Goal: Complete application form

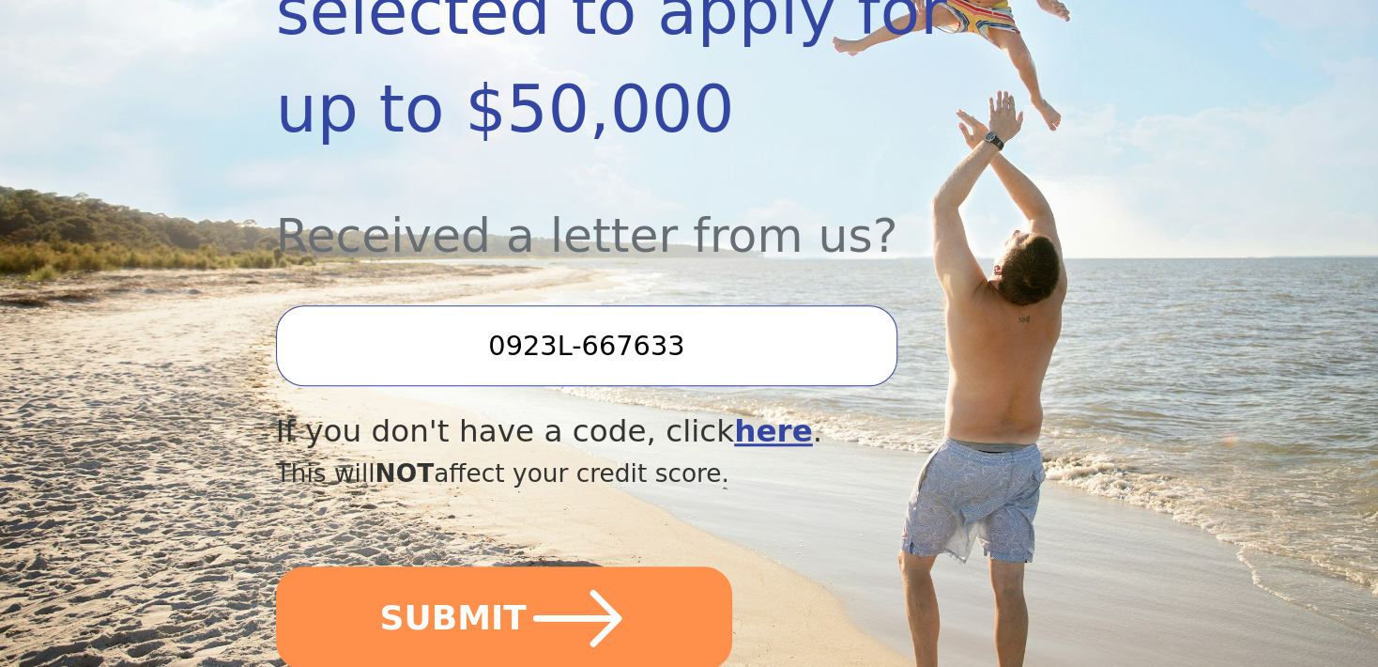
scroll to position [563, 0]
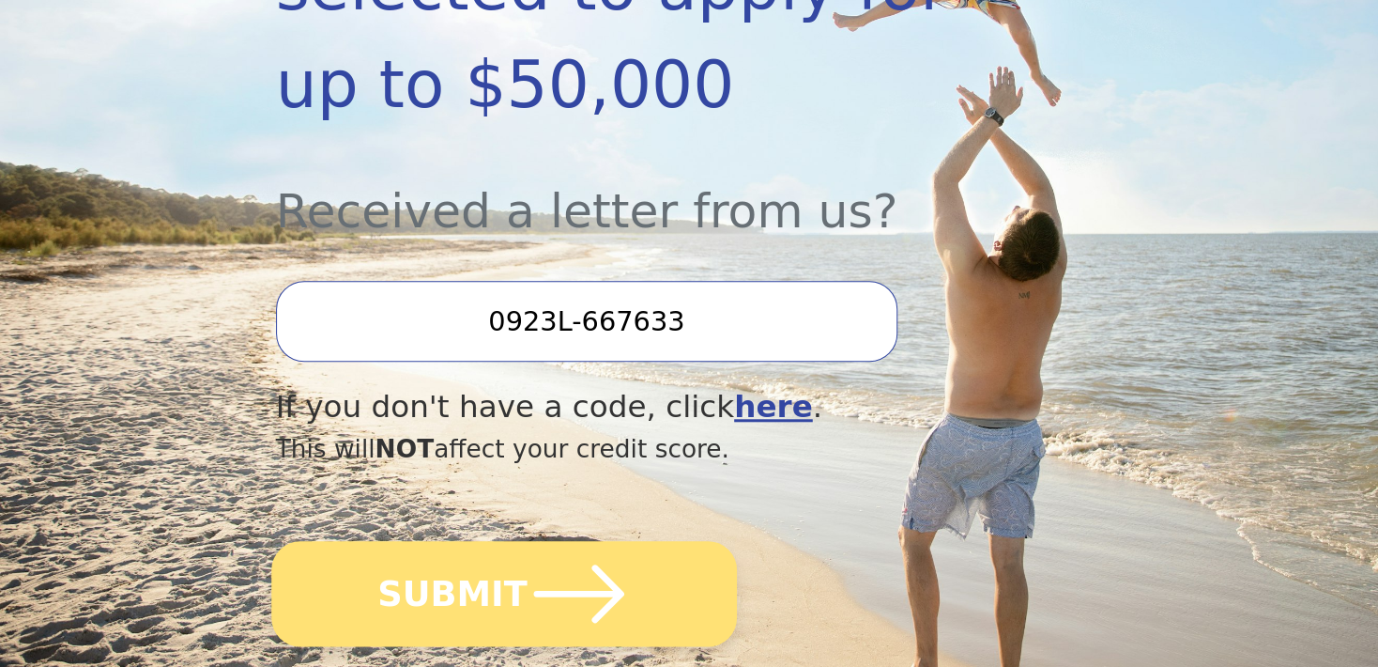
click at [655, 541] on button "SUBMIT" at bounding box center [504, 593] width 466 height 105
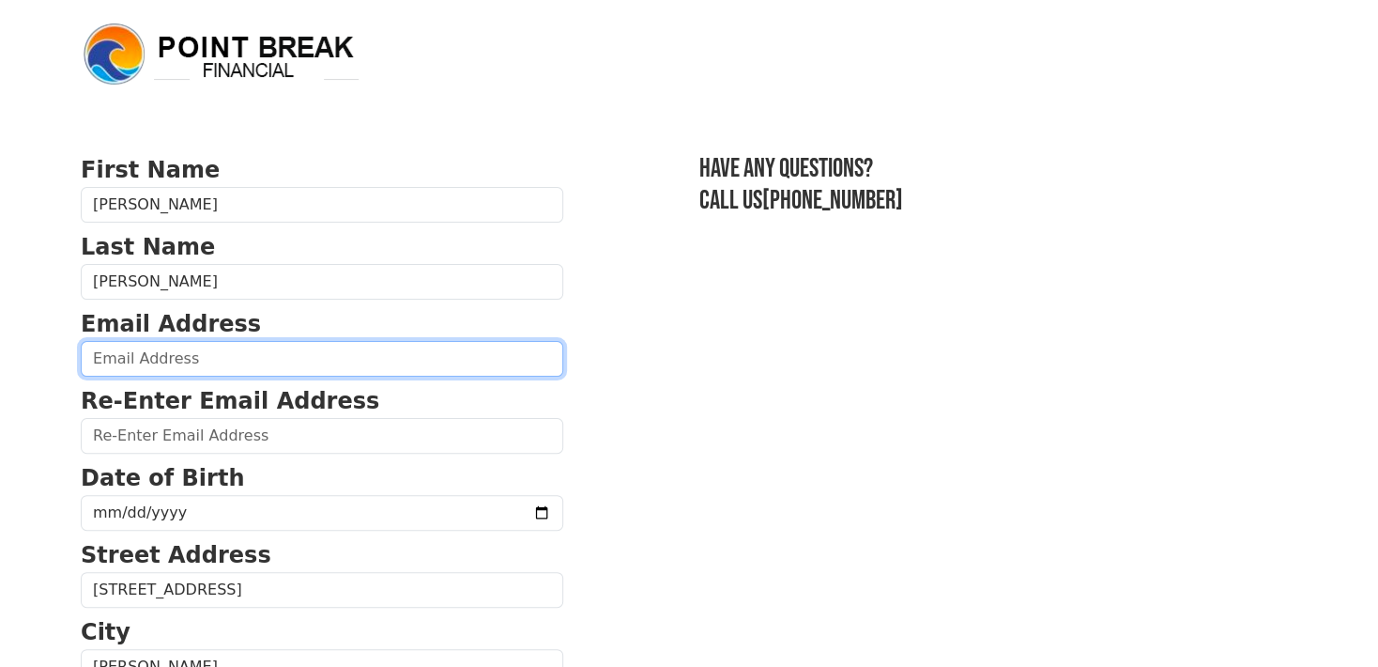
click at [340, 369] on input "email" at bounding box center [322, 359] width 483 height 36
type input "[EMAIL_ADDRESS][DOMAIN_NAME]"
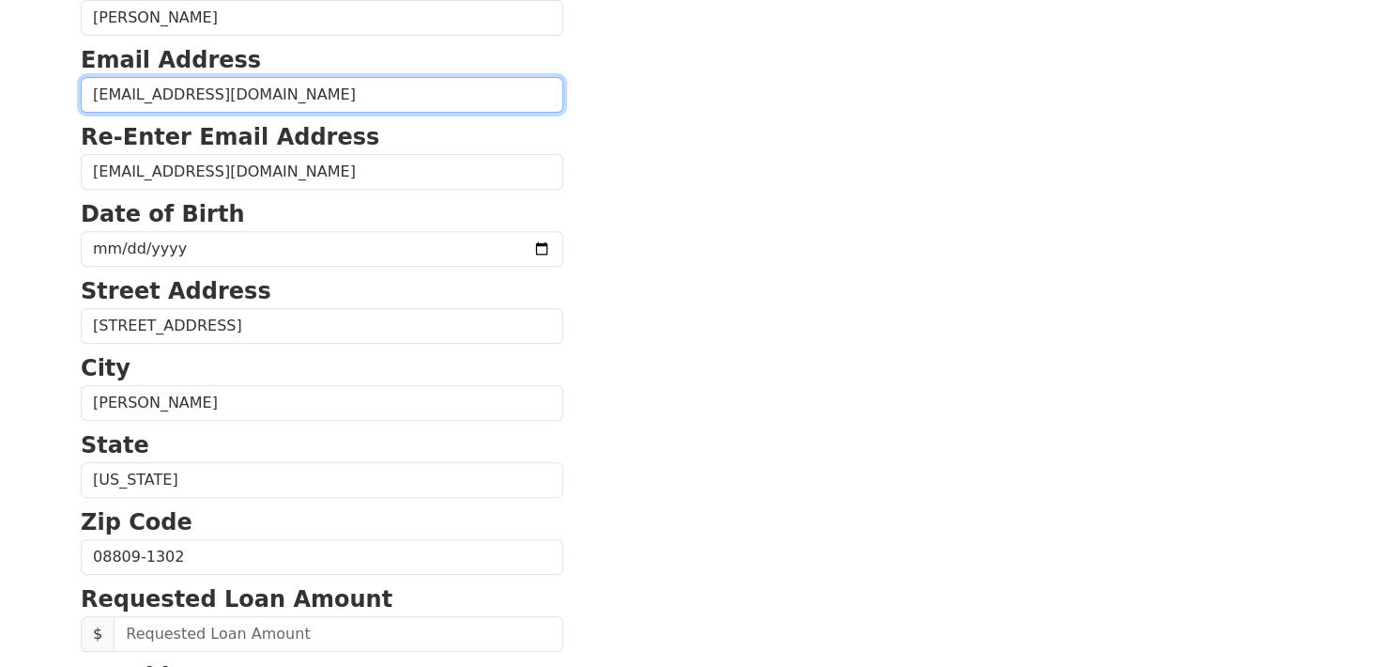
scroll to position [780, 0]
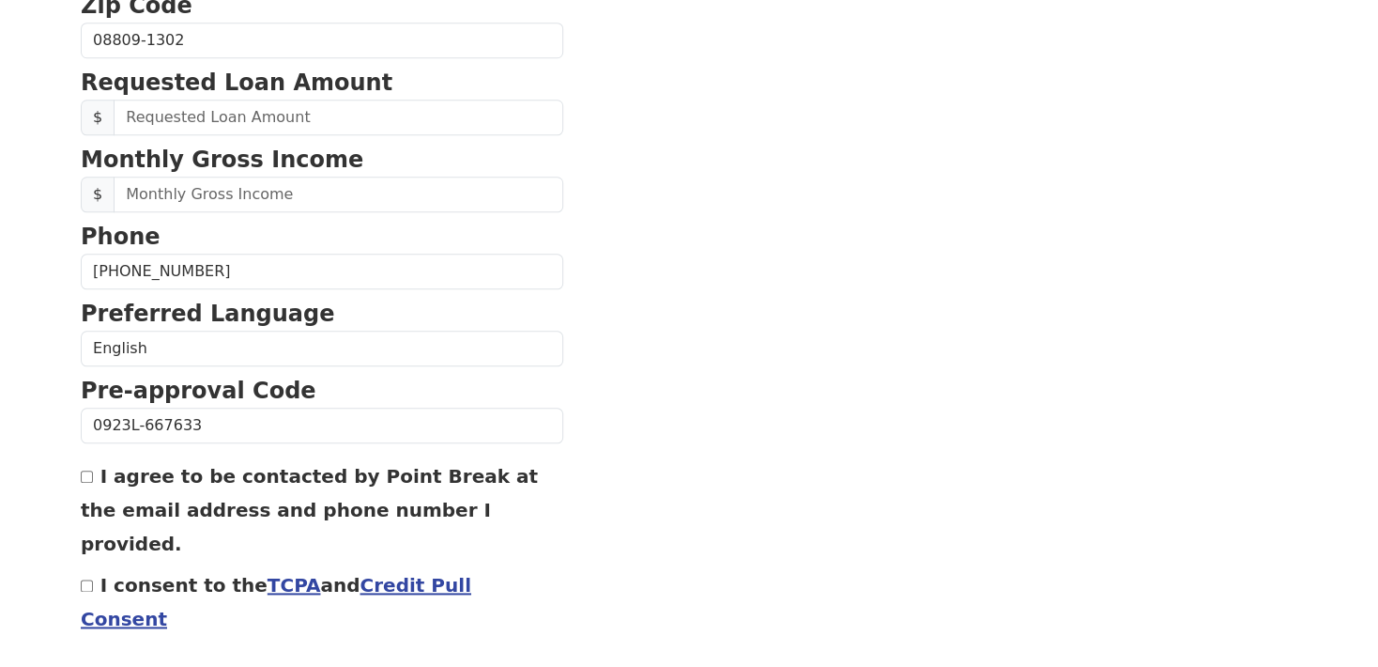
click at [264, 289] on input "[PHONE_NUMBER]" at bounding box center [322, 272] width 483 height 36
type input "[PHONE_NUMBER]"
click at [83, 483] on input "I agree to be contacted by Point Break at the email address and phone number I …" at bounding box center [87, 476] width 12 height 12
checkbox input "true"
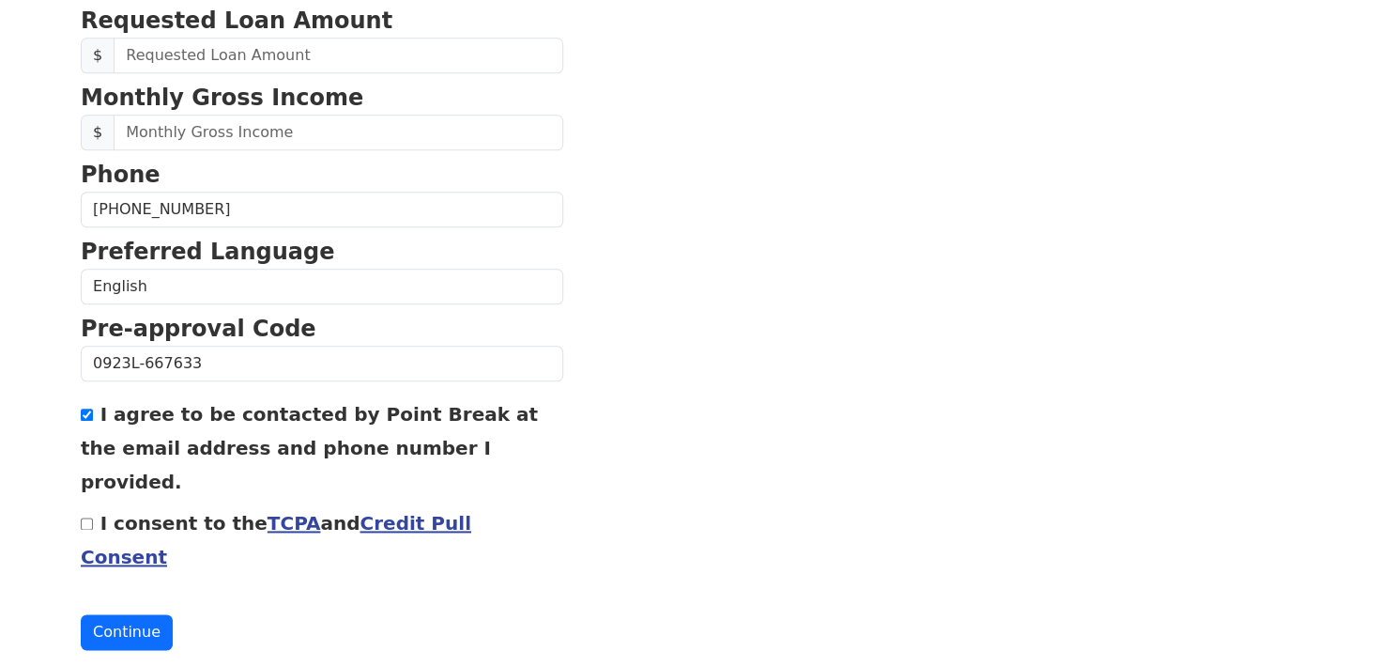
scroll to position [968, 0]
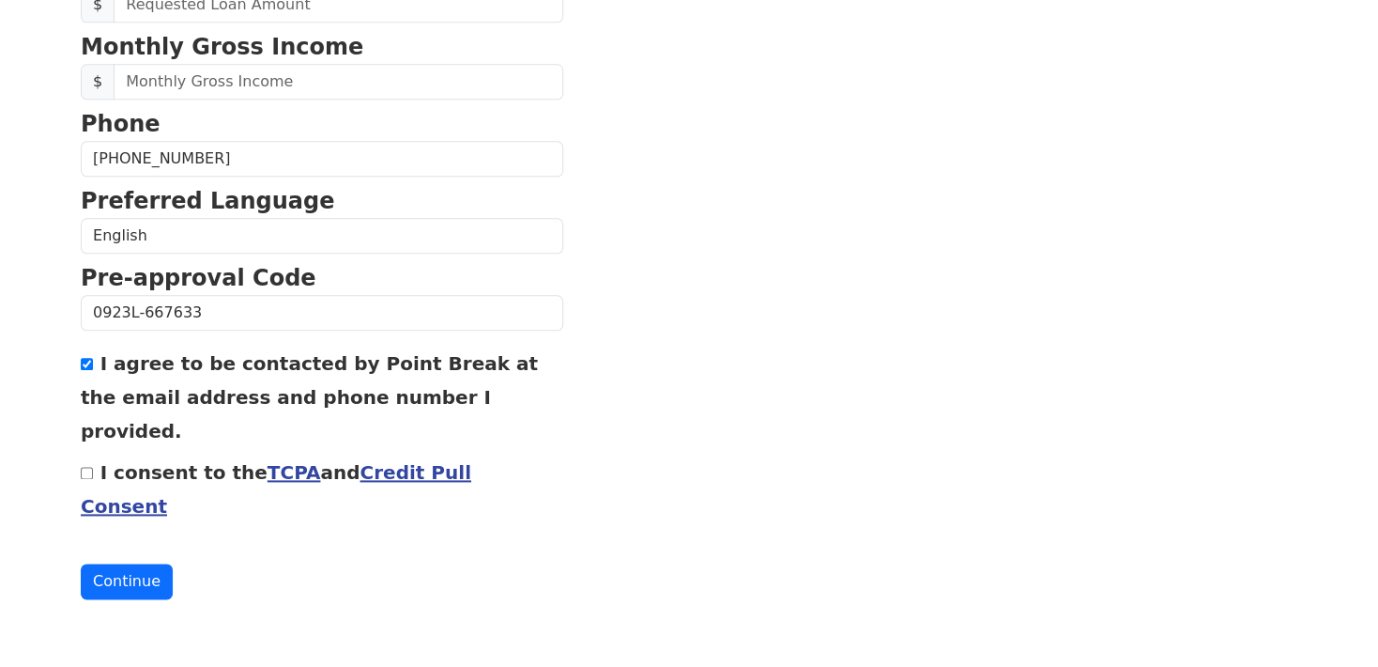
click at [88, 471] on input "I consent to the TCPA and Credit Pull Consent" at bounding box center [87, 473] width 12 height 12
checkbox input "true"
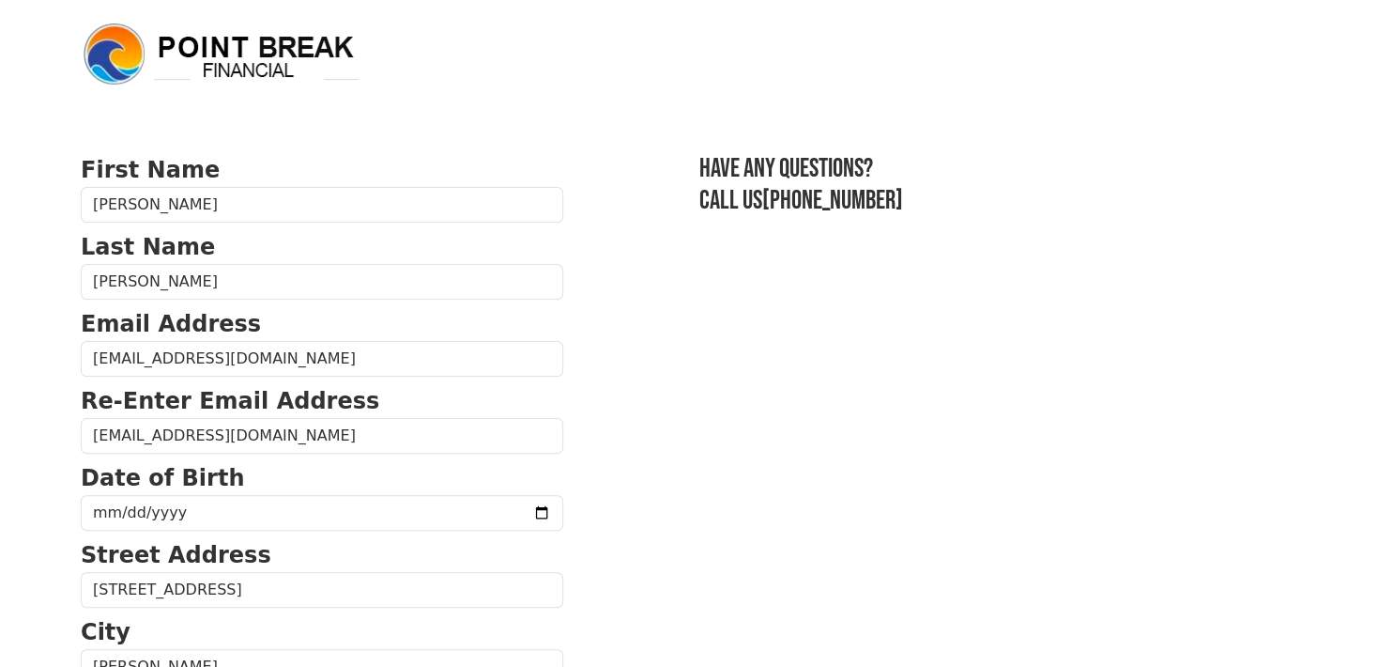
scroll to position [93, 0]
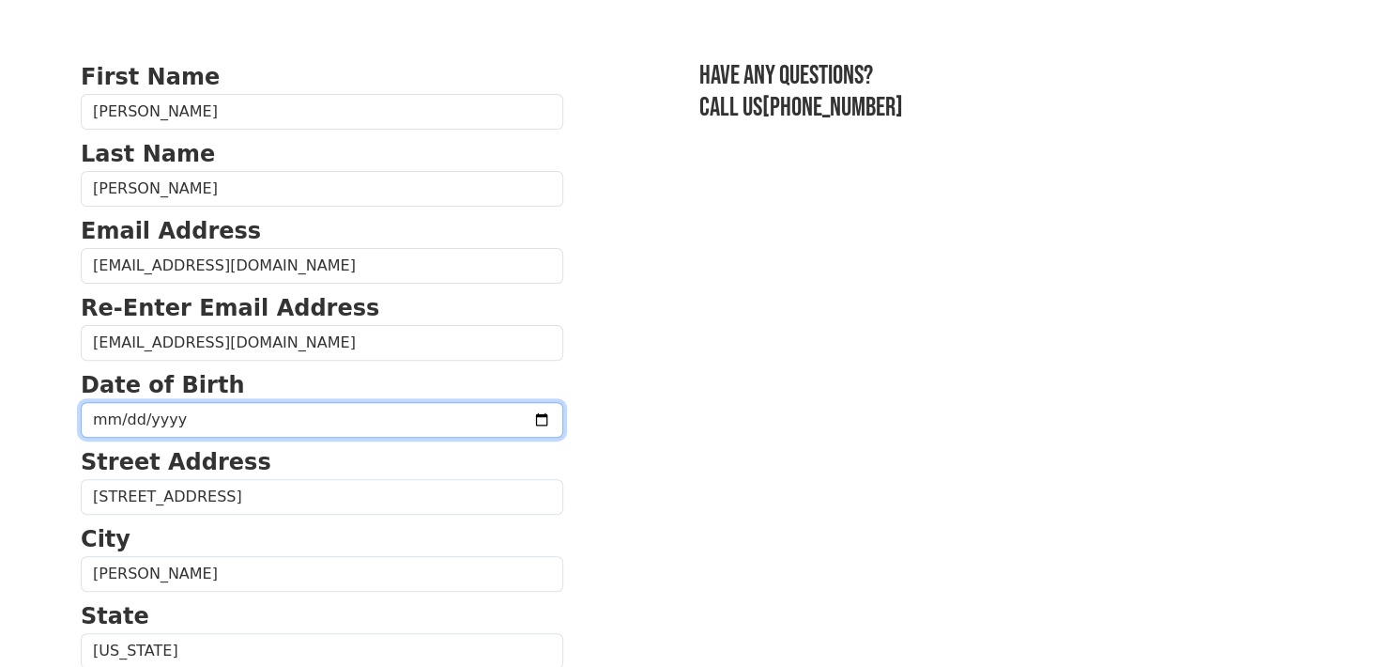
click at [388, 438] on input "date" at bounding box center [322, 420] width 483 height 36
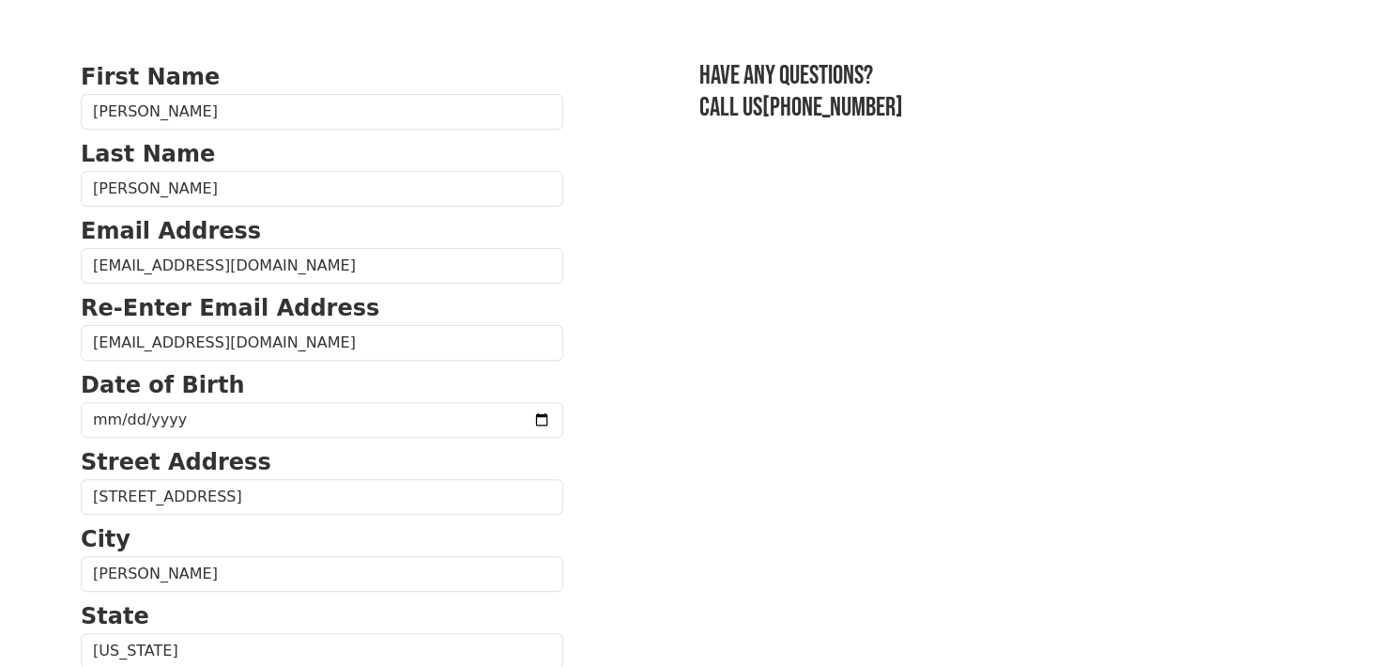
click at [373, 402] on p "Date of Birth" at bounding box center [322, 385] width 483 height 34
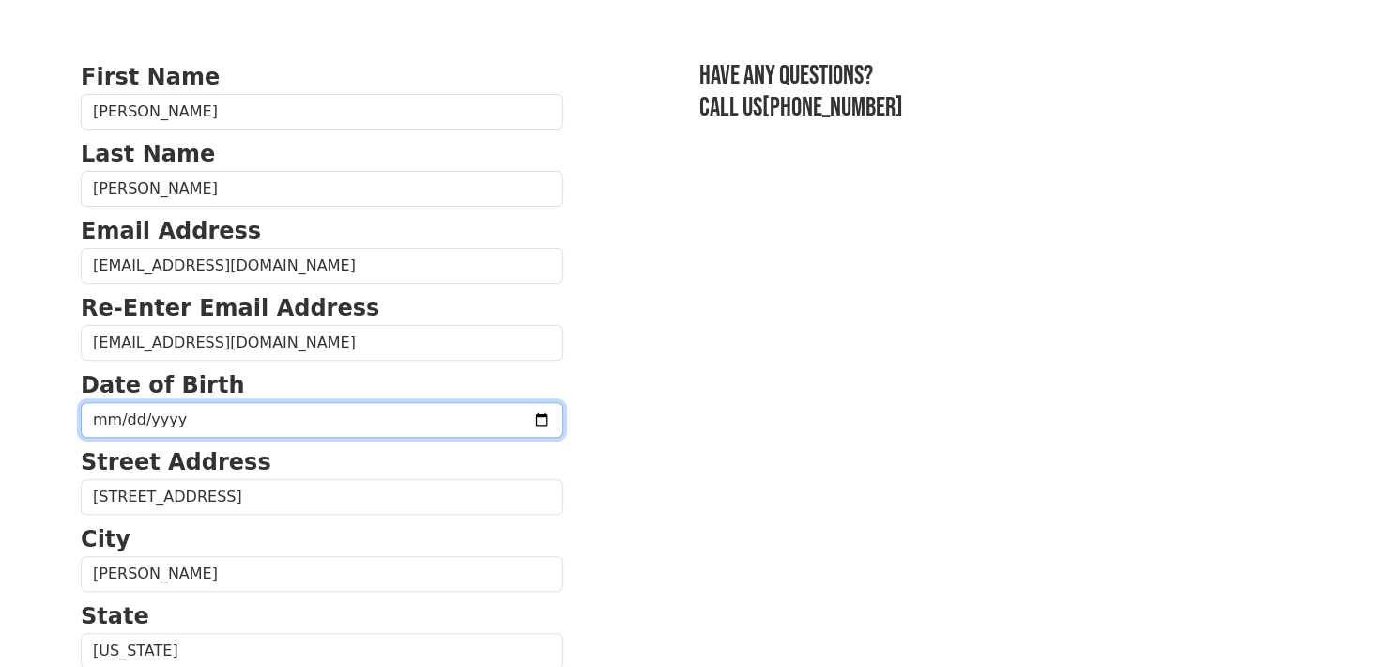
click at [300, 438] on input "date" at bounding box center [322, 420] width 483 height 36
type input "[DATE]"
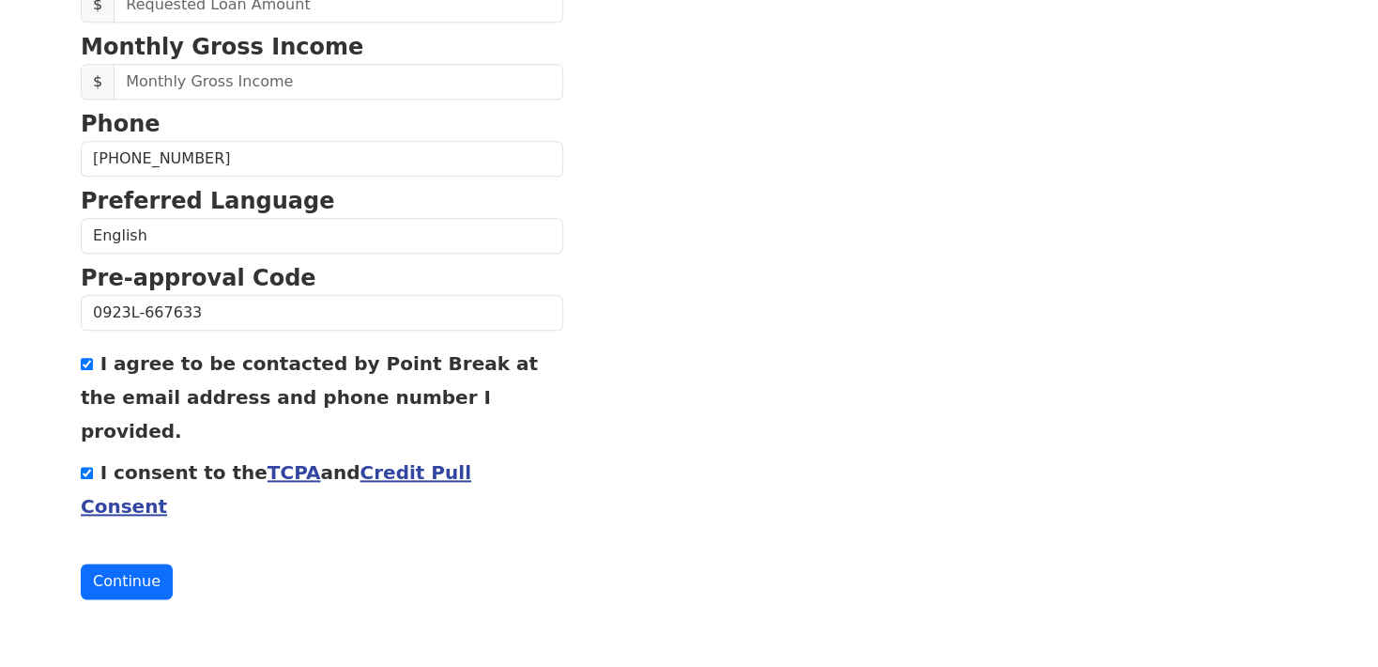
scroll to position [975, 0]
click at [155, 585] on button "Continue" at bounding box center [127, 581] width 92 height 36
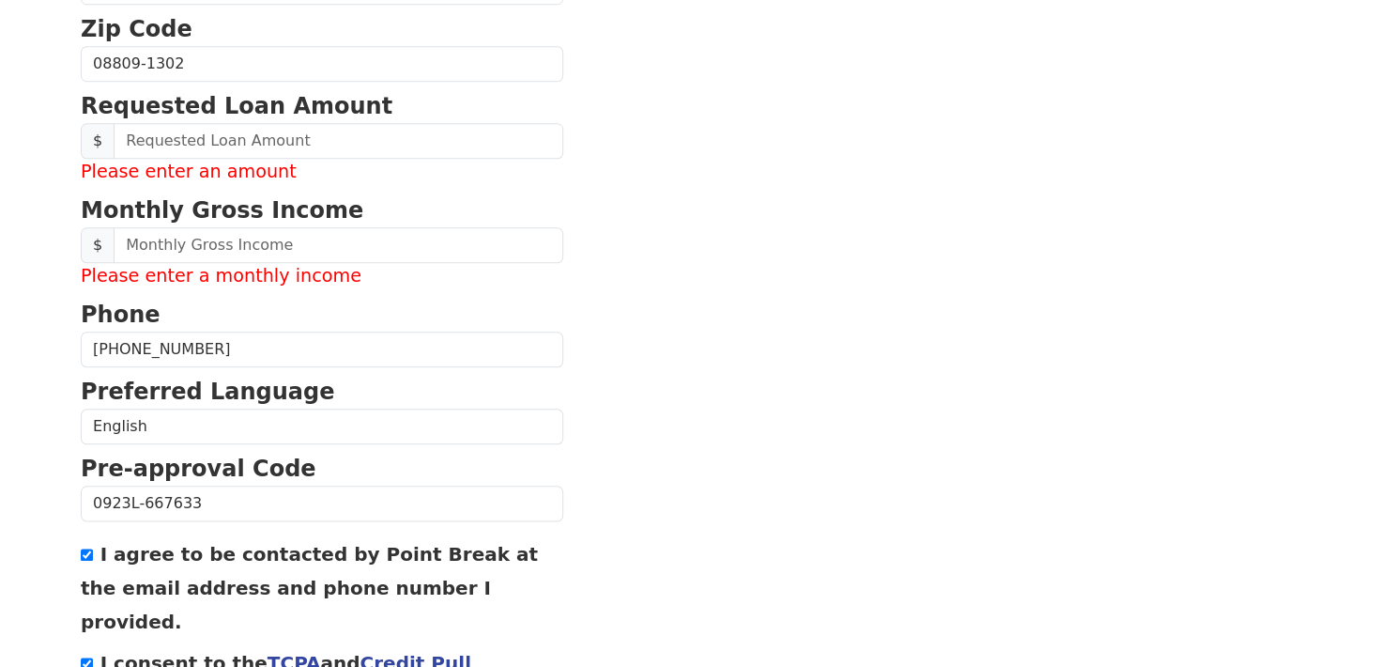
scroll to position [724, 0]
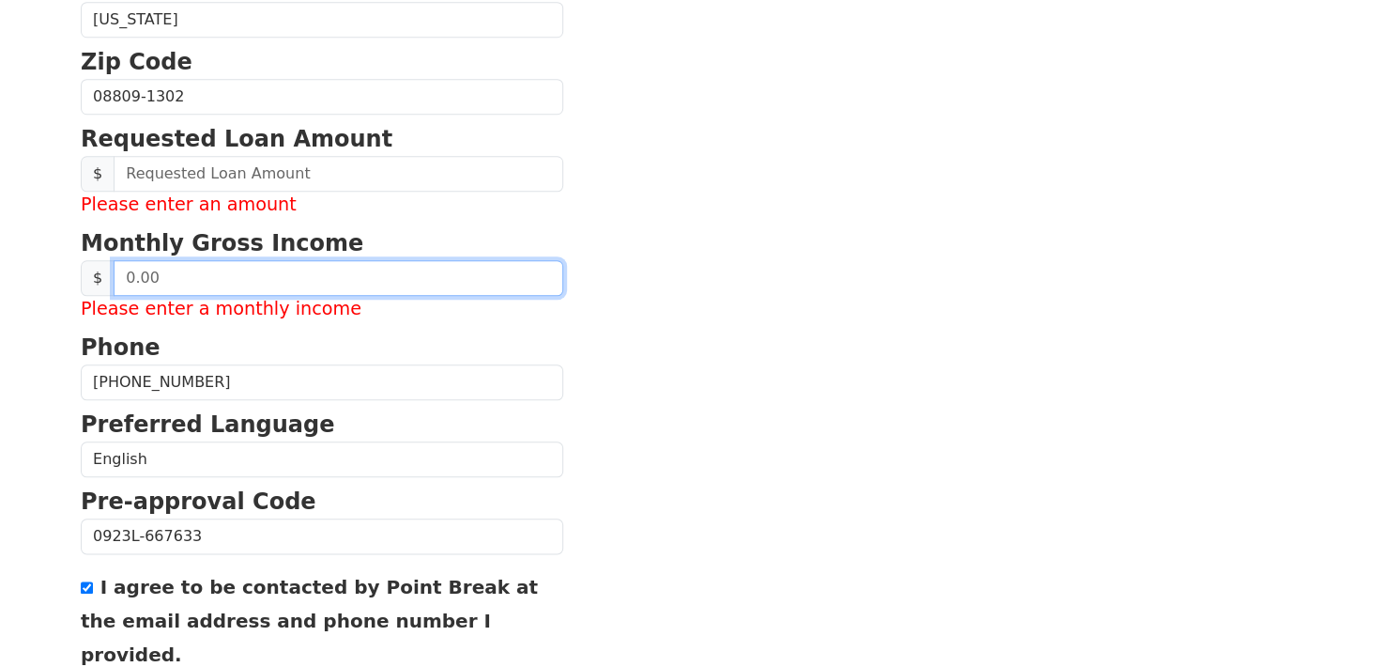
click at [314, 296] on input "text" at bounding box center [339, 278] width 450 height 36
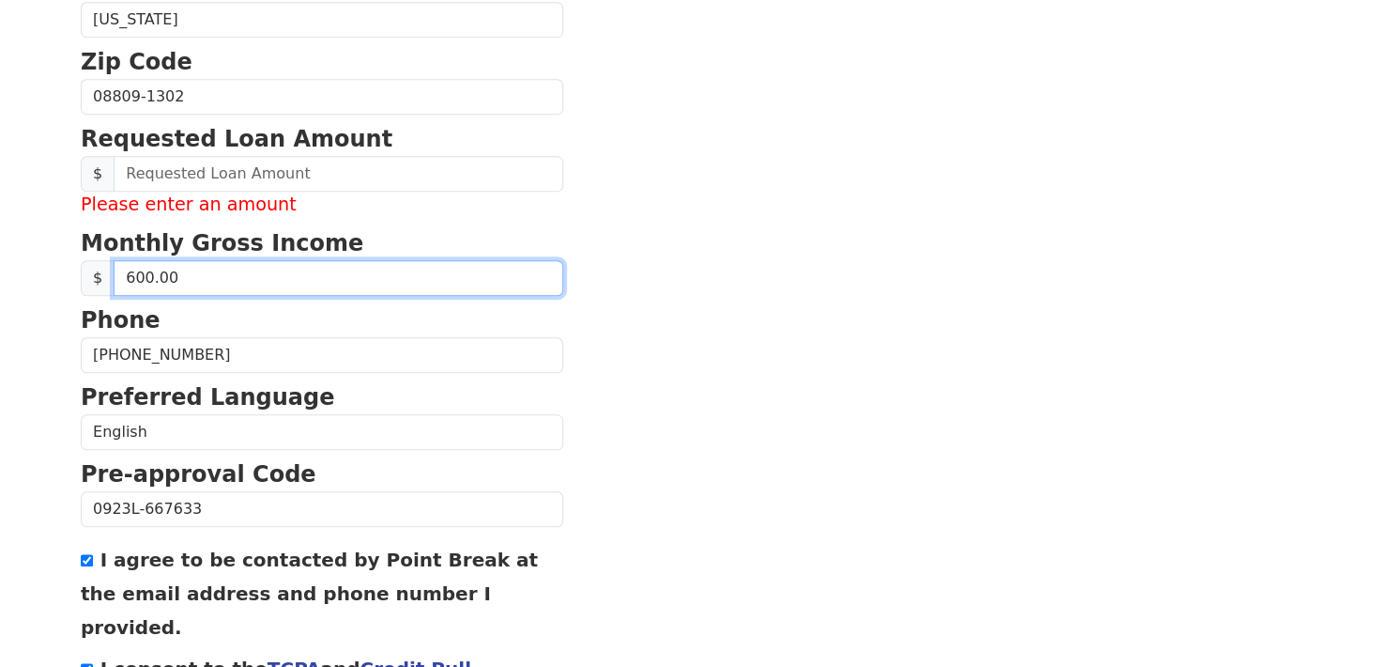
type input "6,000.00"
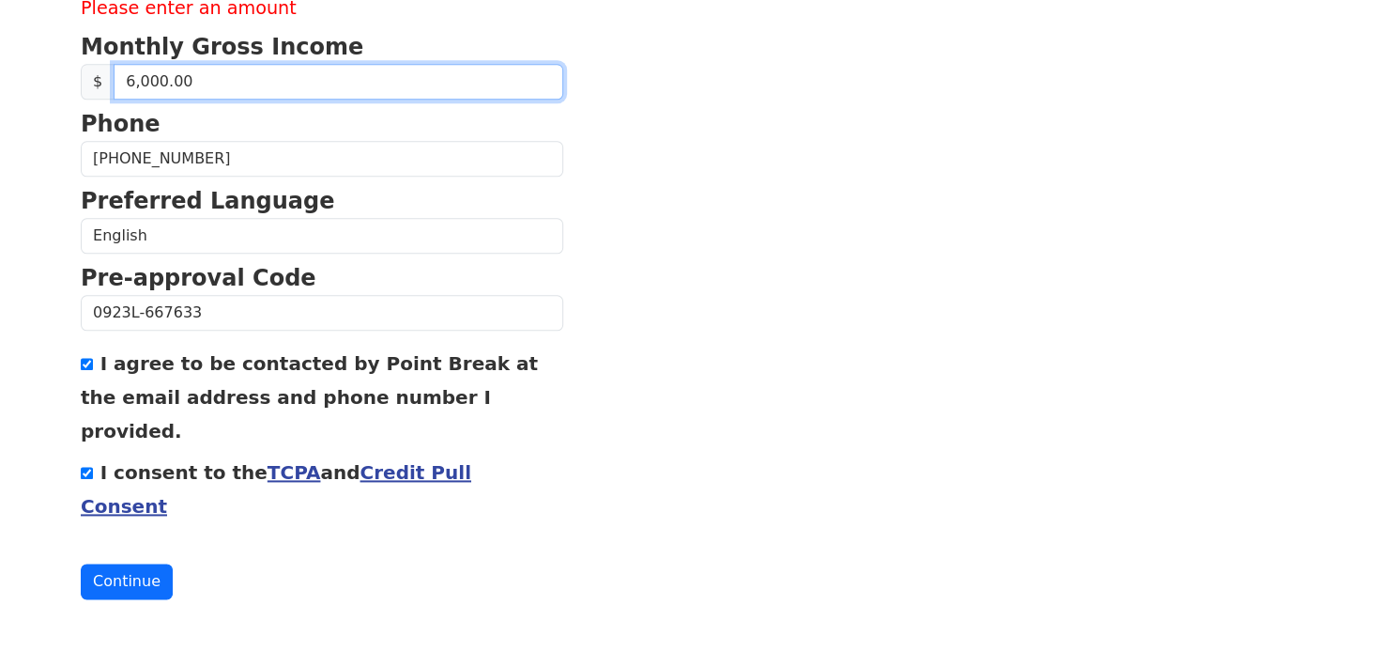
scroll to position [1006, 0]
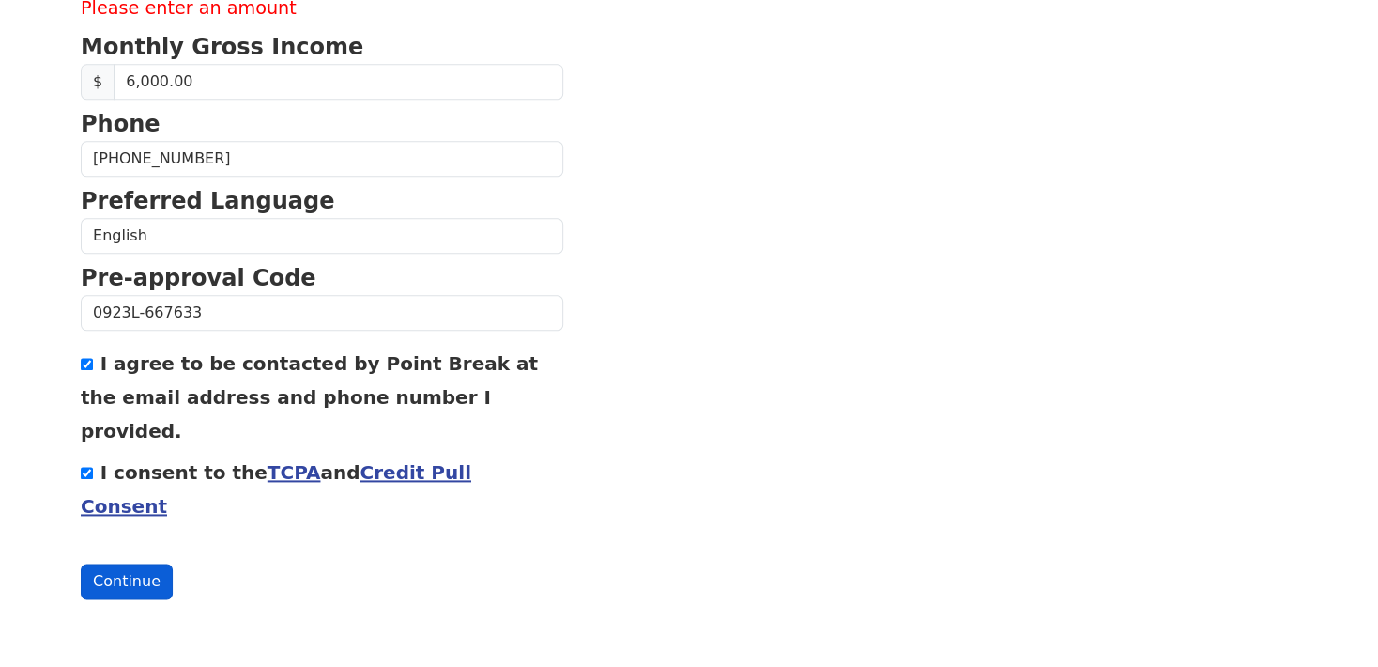
click at [148, 587] on button "Continue" at bounding box center [127, 581] width 92 height 36
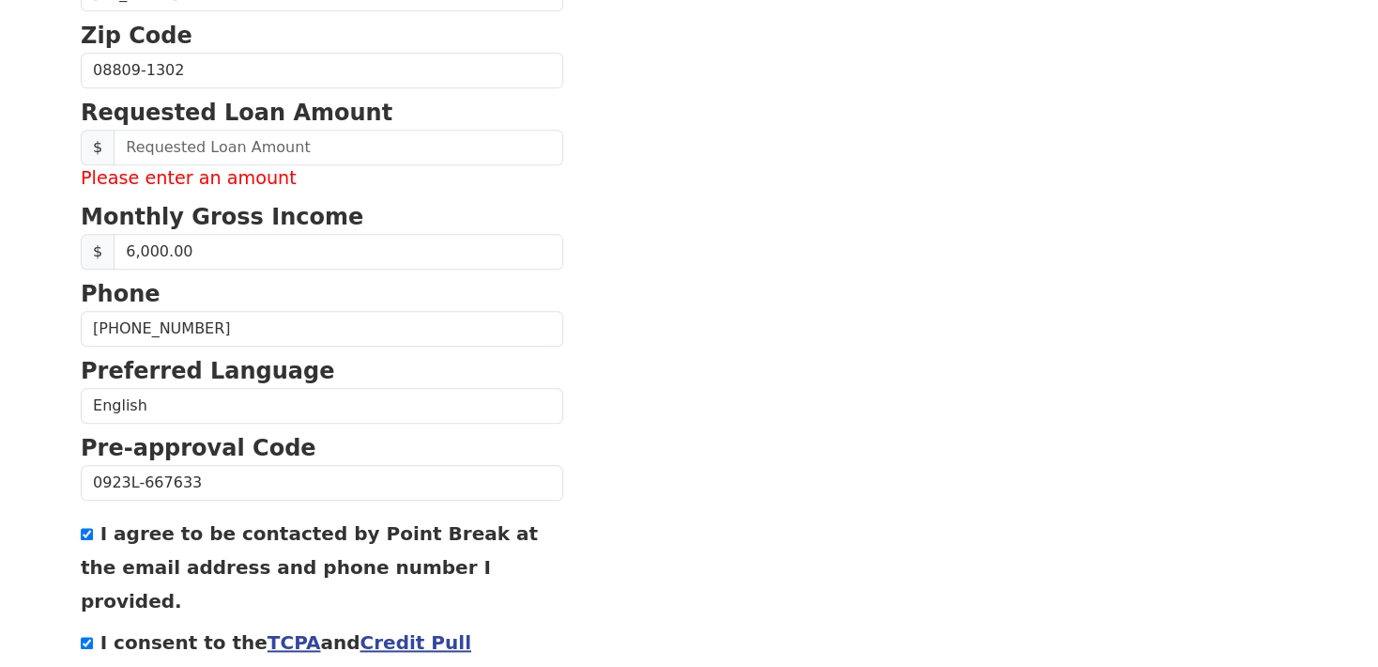
scroll to position [630, 0]
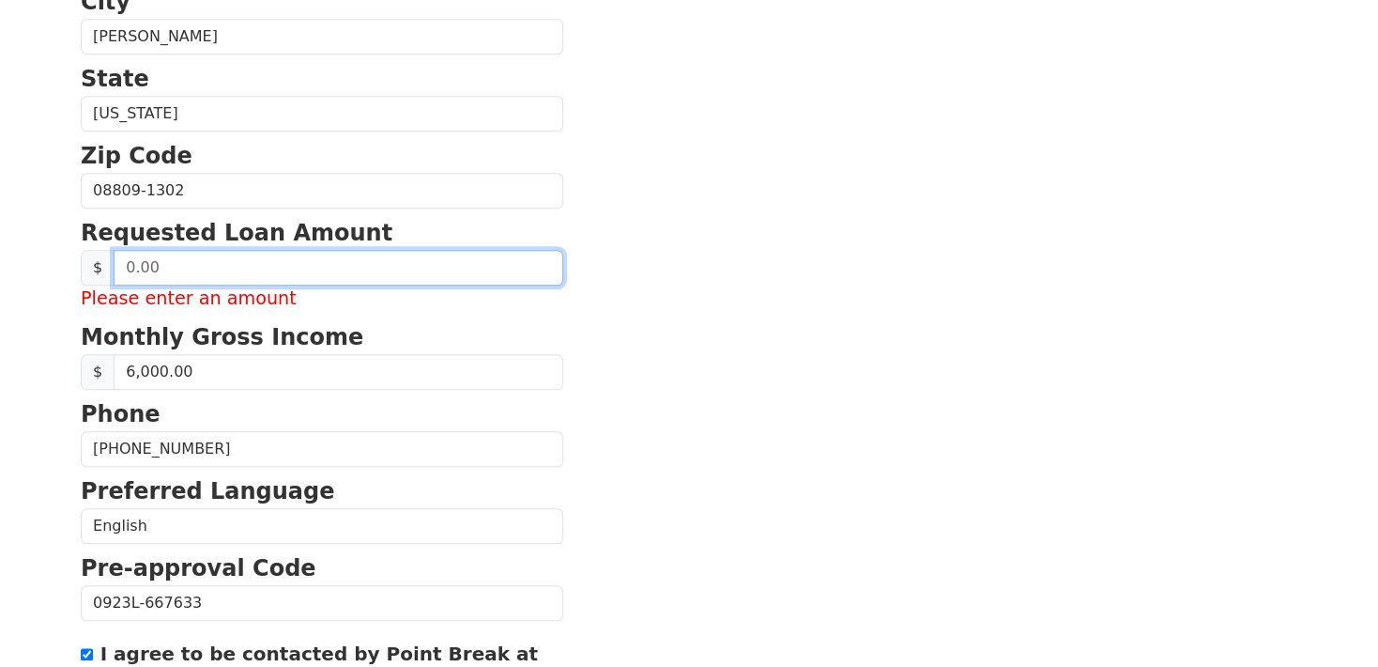
click at [347, 285] on input "text" at bounding box center [339, 268] width 450 height 36
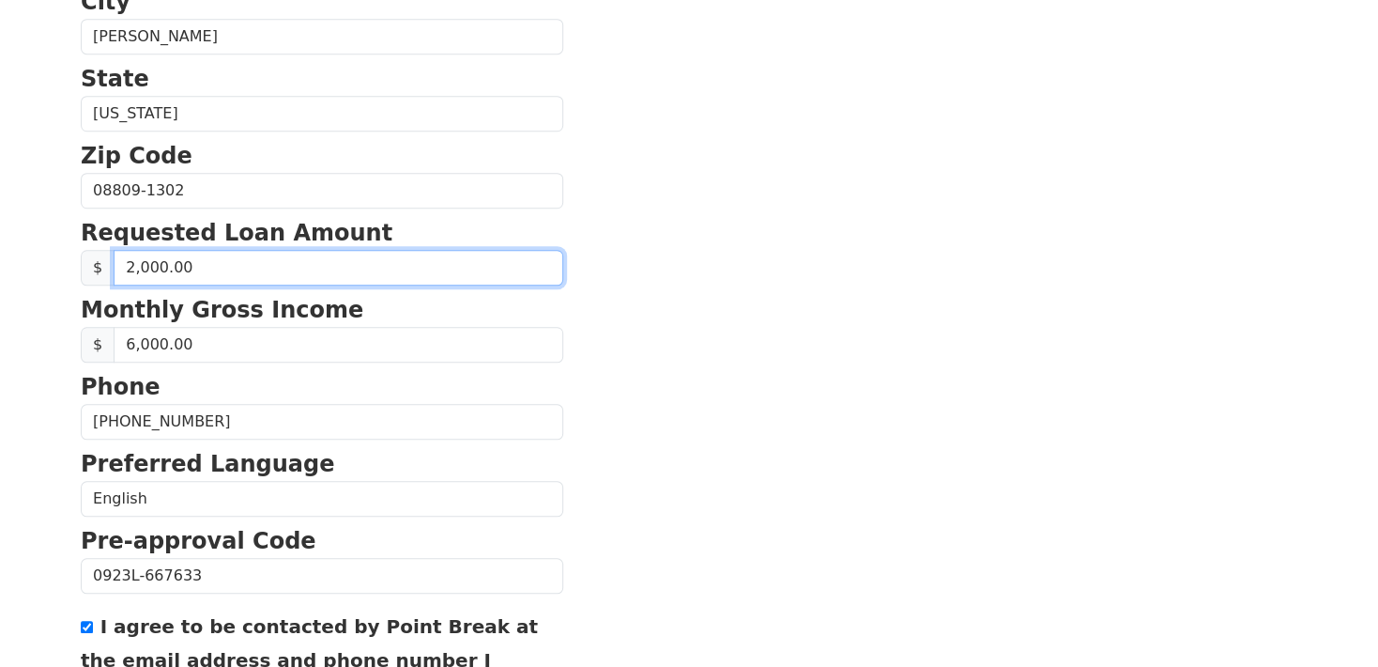
type input "20,000.00"
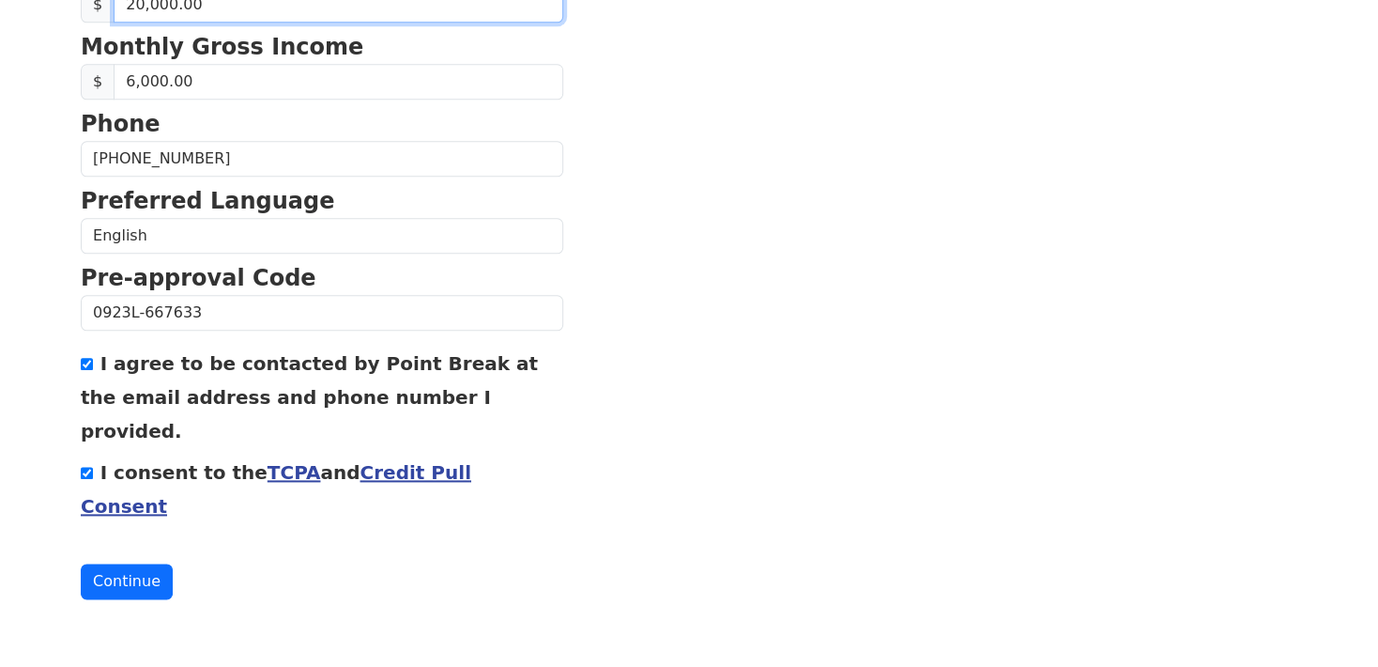
scroll to position [975, 0]
click at [112, 575] on button "Continue" at bounding box center [127, 581] width 92 height 36
